Goal: Transaction & Acquisition: Obtain resource

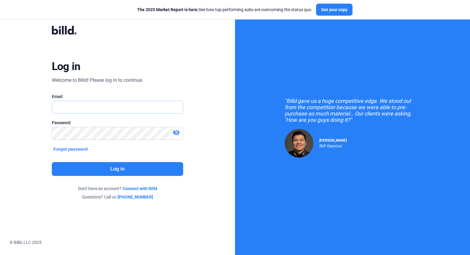
type input "[PERSON_NAME][EMAIL_ADDRESS][DOMAIN_NAME]"
click at [116, 166] on button "Log in" at bounding box center [118, 169] width 132 height 14
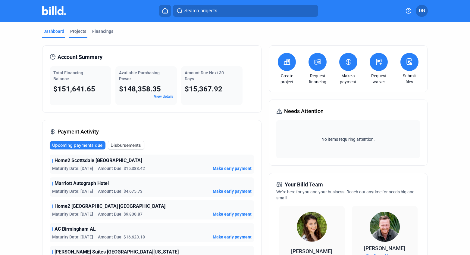
click at [74, 32] on div "Projects" at bounding box center [78, 31] width 16 height 6
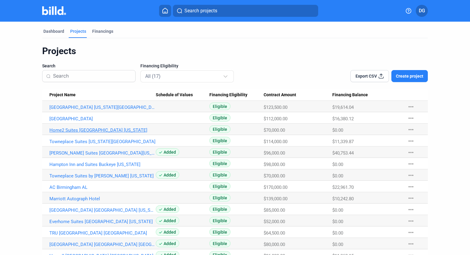
click at [77, 110] on link "Home2 Suites [GEOGRAPHIC_DATA] [US_STATE]" at bounding box center [102, 107] width 106 height 5
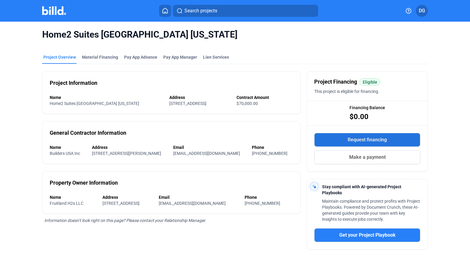
click at [358, 140] on span "Request financing" at bounding box center [367, 139] width 39 height 7
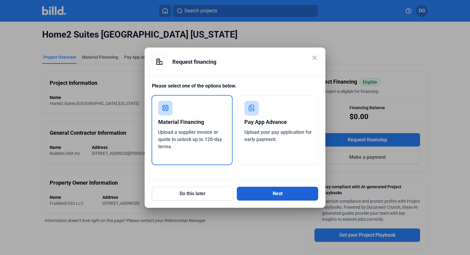
click at [274, 196] on button "Next" at bounding box center [277, 194] width 81 height 14
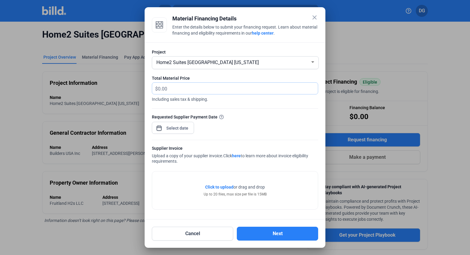
click at [182, 89] on input "text" at bounding box center [234, 89] width 153 height 12
type input "10,576.16"
click at [172, 127] on div "close Material Financing Details Enter the details below to submit your financi…" at bounding box center [235, 127] width 470 height 255
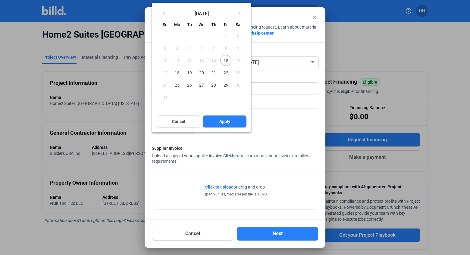
click at [226, 63] on span "15" at bounding box center [225, 60] width 11 height 11
click at [220, 125] on button "Apply" at bounding box center [225, 122] width 44 height 12
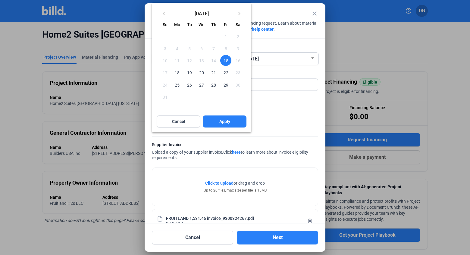
click at [224, 61] on span "15" at bounding box center [225, 60] width 11 height 11
click at [225, 121] on span "Apply" at bounding box center [224, 122] width 11 height 6
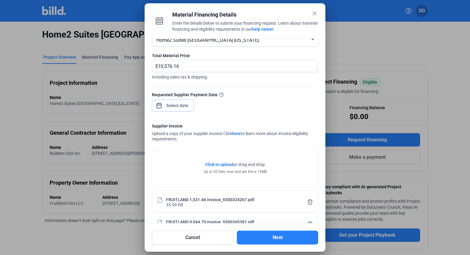
scroll to position [37, 0]
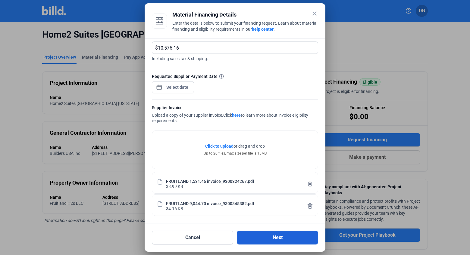
click at [275, 239] on button "Next" at bounding box center [277, 238] width 81 height 14
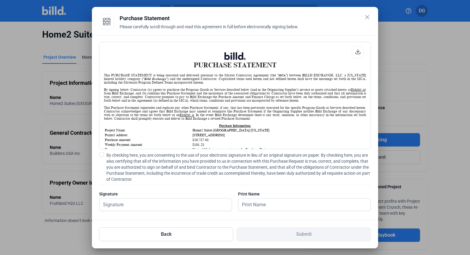
scroll to position [0, 0]
click at [101, 156] on span at bounding box center [101, 154] width 5 height 5
click at [0, 0] on input "By checking here, you are consenting to the use of your electronic signature in…" at bounding box center [0, 0] width 0 height 0
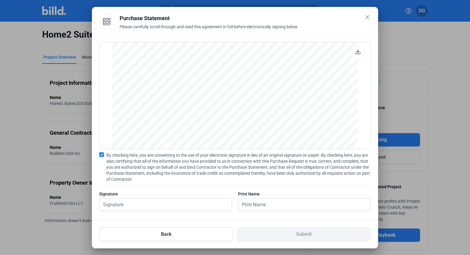
scroll to position [828, 0]
click at [148, 206] on input "text" at bounding box center [165, 205] width 132 height 12
type input "[PERSON_NAME]"
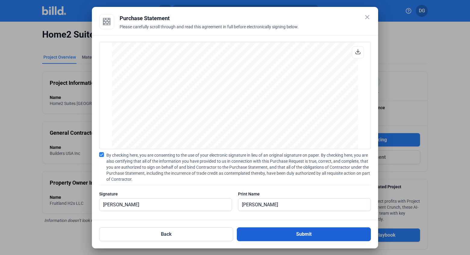
click at [299, 238] on button "Submit" at bounding box center [304, 235] width 134 height 14
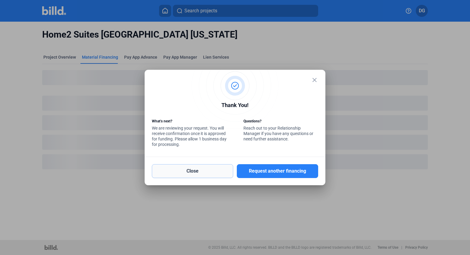
click at [196, 173] on button "Close" at bounding box center [192, 171] width 81 height 14
